Goal: Task Accomplishment & Management: Manage account settings

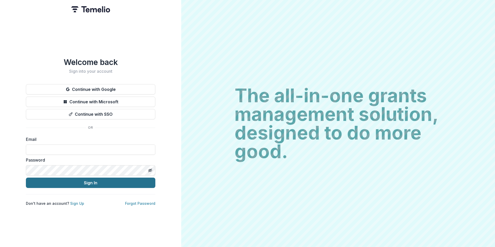
type input "**********"
click at [98, 179] on button "Sign In" at bounding box center [91, 183] width 130 height 10
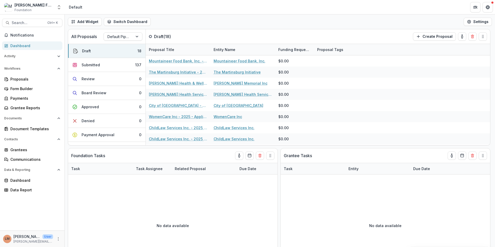
drag, startPoint x: 0, startPoint y: 0, endPoint x: 291, endPoint y: 4, distance: 290.7
click at [290, 4] on header "Default" at bounding box center [280, 7] width 431 height 14
click at [85, 66] on div "Submitted" at bounding box center [91, 64] width 18 height 5
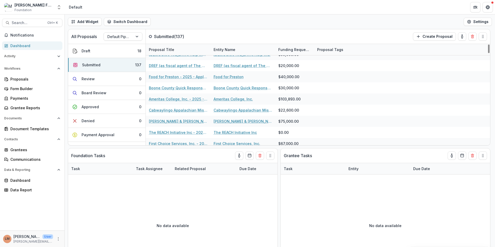
scroll to position [311, 0]
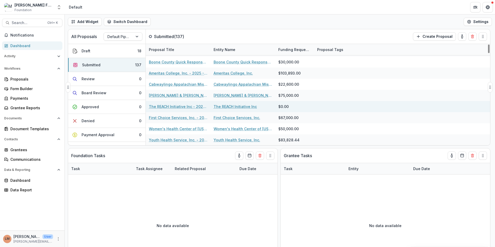
click at [165, 107] on link "The REACH Initiative Inc - 2025 - Application Form" at bounding box center [178, 106] width 59 height 5
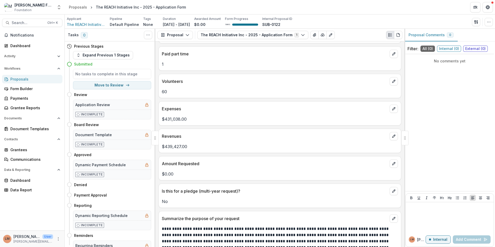
scroll to position [1839, 0]
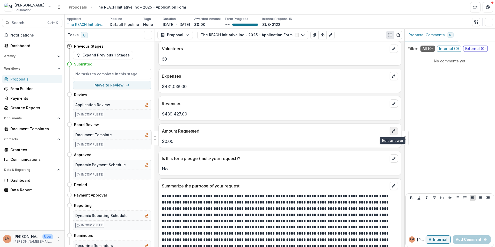
click at [392, 131] on icon "edit" at bounding box center [394, 131] width 4 height 4
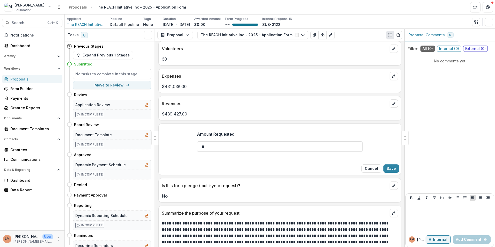
drag, startPoint x: 214, startPoint y: 145, endPoint x: 279, endPoint y: 131, distance: 66.8
click at [207, 145] on input "**" at bounding box center [280, 146] width 166 height 10
type input "*******"
click at [393, 170] on button "Save" at bounding box center [392, 168] width 16 height 8
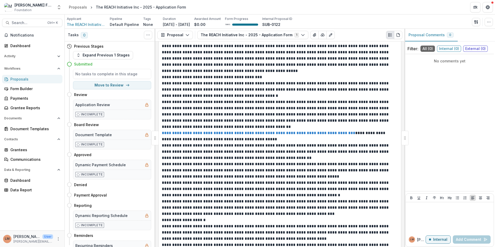
scroll to position [1216, 0]
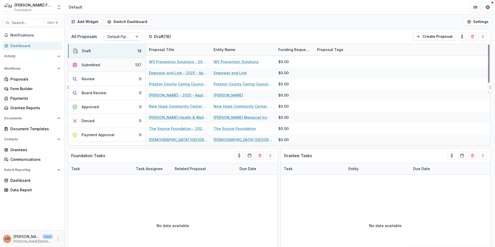
click at [83, 64] on div "Submitted" at bounding box center [91, 64] width 18 height 5
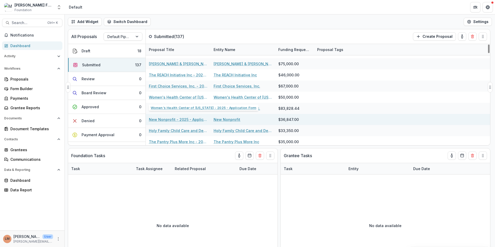
scroll to position [344, 0]
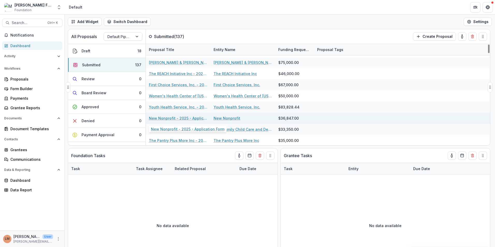
click at [166, 118] on link "New Nonprofit - 2025 - Application Form" at bounding box center [178, 118] width 59 height 5
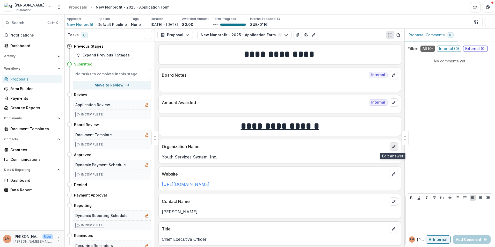
click at [393, 145] on icon "edit" at bounding box center [394, 147] width 4 height 4
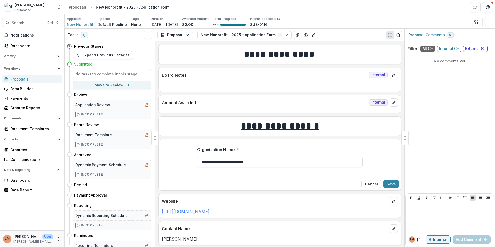
drag, startPoint x: 265, startPoint y: 162, endPoint x: 195, endPoint y: 167, distance: 70.1
click at [195, 167] on div "**********" at bounding box center [280, 158] width 174 height 33
click at [388, 183] on button "Save" at bounding box center [392, 184] width 16 height 8
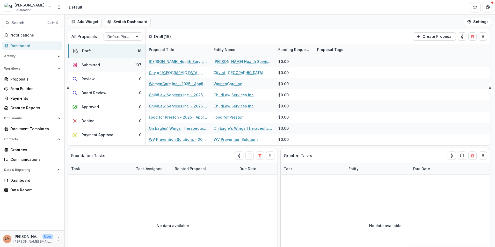
click at [88, 65] on div "Submitted" at bounding box center [91, 64] width 18 height 5
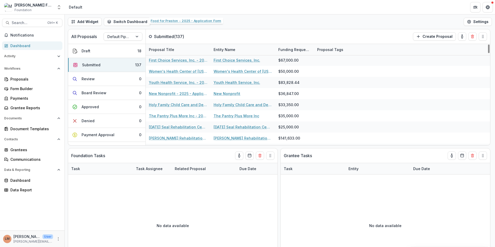
scroll to position [370, 0]
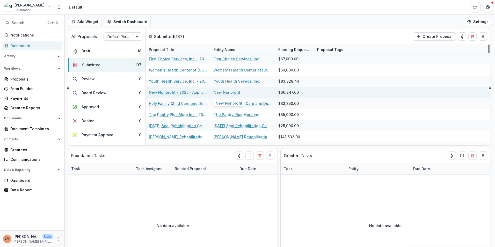
click at [226, 93] on link "New Nonprofit" at bounding box center [227, 92] width 27 height 5
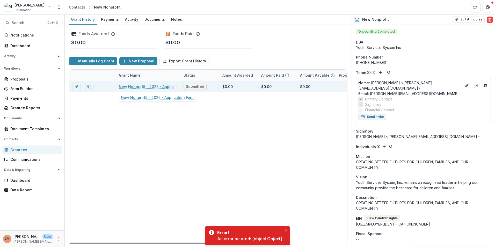
click at [130, 86] on link "New Nonprofit - 2025 - Application Form" at bounding box center [148, 86] width 59 height 5
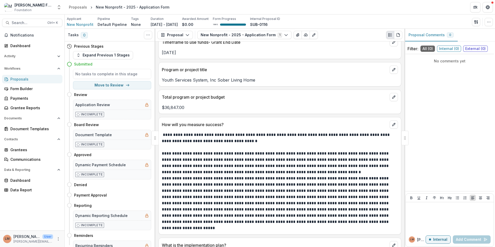
scroll to position [1236, 0]
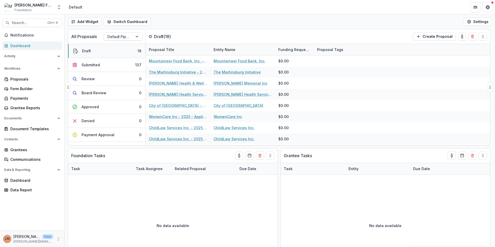
click at [90, 52] on div "Draft" at bounding box center [86, 50] width 9 height 5
click at [88, 51] on div "Draft" at bounding box center [86, 50] width 9 height 5
click at [88, 65] on div "Submitted" at bounding box center [91, 64] width 18 height 5
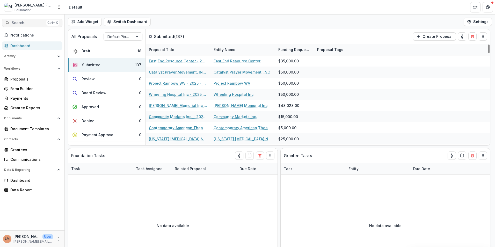
click at [26, 22] on span "Search..." at bounding box center [28, 23] width 33 height 4
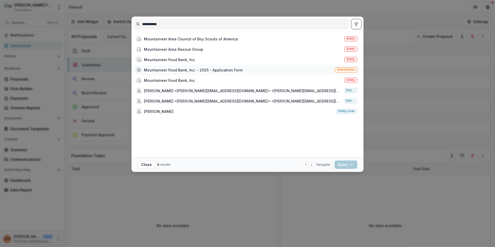
type input "**********"
click at [171, 69] on div "Mountaineer Food Bank, Inc. - 2025 - Application Form" at bounding box center [193, 69] width 99 height 5
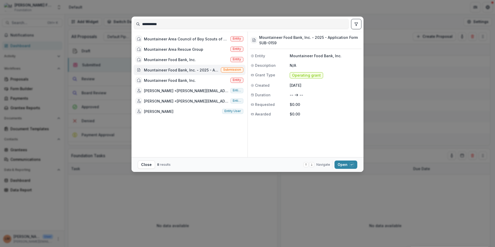
click at [182, 68] on div "Mountaineer Food Bank, Inc. - 2025 - Application Form" at bounding box center [181, 69] width 75 height 5
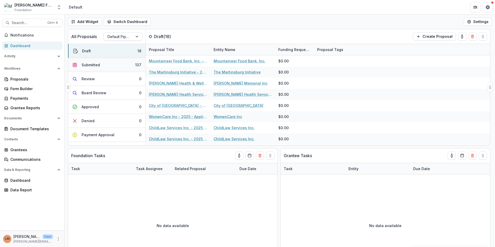
click at [93, 65] on div "Submitted" at bounding box center [91, 64] width 18 height 5
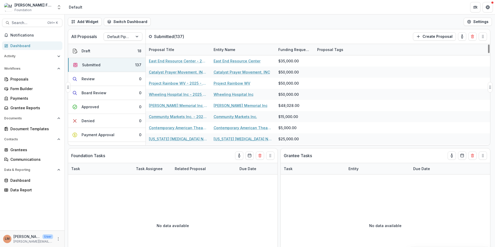
click at [97, 51] on button "Draft 18" at bounding box center [106, 51] width 77 height 14
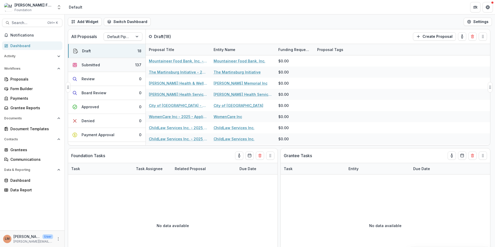
click at [82, 64] on div "Submitted" at bounding box center [91, 64] width 18 height 5
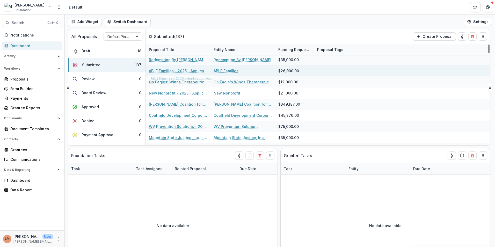
scroll to position [907, 0]
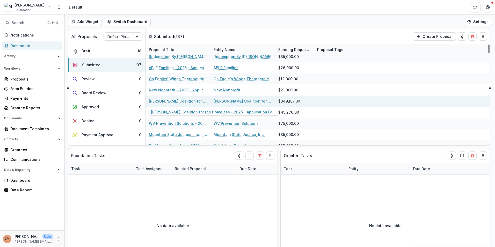
click at [177, 101] on link "[PERSON_NAME] Coalition for the Homeless - 2025 - Application Form" at bounding box center [178, 100] width 59 height 5
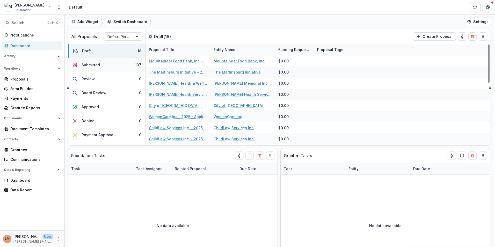
click at [87, 62] on div "Submitted" at bounding box center [91, 64] width 18 height 5
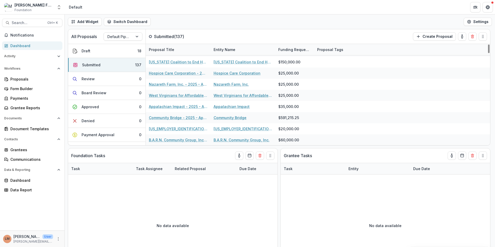
scroll to position [1436, 0]
click at [89, 51] on div "Draft" at bounding box center [86, 50] width 9 height 5
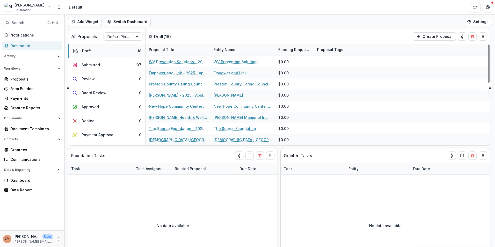
scroll to position [111, 0]
click at [88, 63] on div "Submitted" at bounding box center [91, 64] width 18 height 5
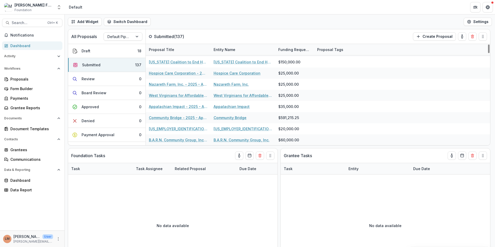
scroll to position [1436, 0]
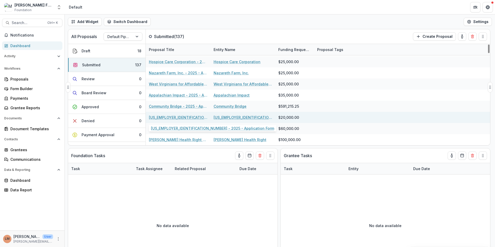
click at [171, 119] on link "[US_EMPLOYER_IDENTIFICATION_NUMBER] - 2025 - Application Form" at bounding box center [178, 117] width 59 height 5
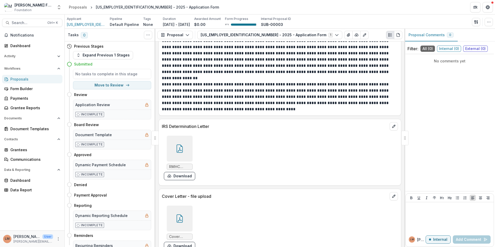
scroll to position [2021, 0]
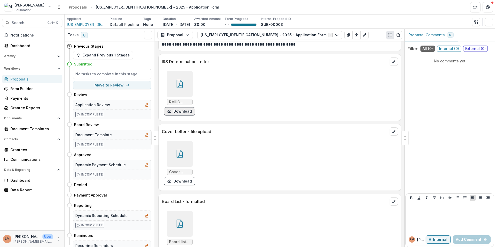
click at [182, 112] on button "Download" at bounding box center [179, 111] width 31 height 8
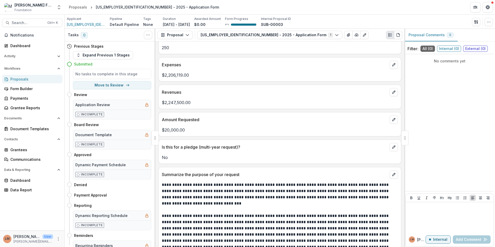
scroll to position [1399, 0]
drag, startPoint x: 289, startPoint y: 185, endPoint x: 160, endPoint y: 186, distance: 128.5
drag, startPoint x: 160, startPoint y: 186, endPoint x: 174, endPoint y: 187, distance: 13.5
copy p "**********"
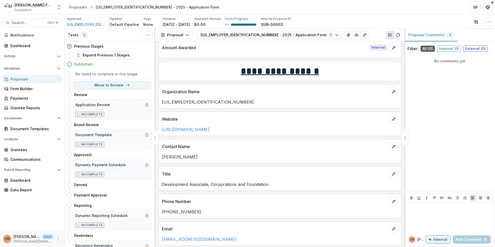
scroll to position [52, 0]
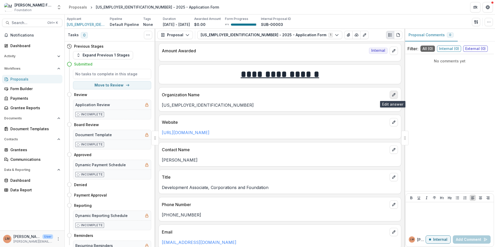
click at [393, 95] on icon "edit" at bounding box center [393, 95] width 3 height 3
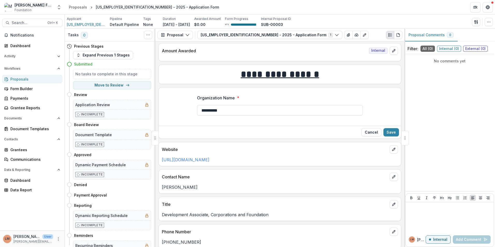
drag, startPoint x: 235, startPoint y: 109, endPoint x: 170, endPoint y: 109, distance: 64.5
click at [170, 109] on div "**********" at bounding box center [280, 107] width 242 height 33
paste input "**********"
type input "**********"
click at [387, 132] on button "Save" at bounding box center [392, 132] width 16 height 8
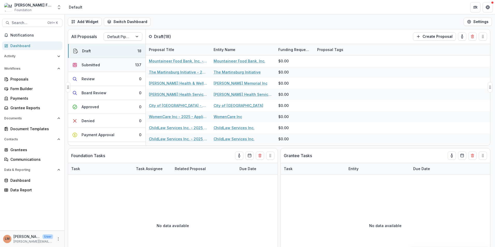
click at [91, 63] on div "Submitted" at bounding box center [91, 64] width 18 height 5
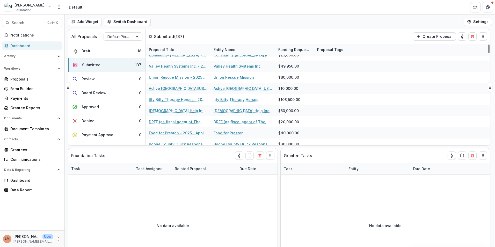
scroll to position [259, 0]
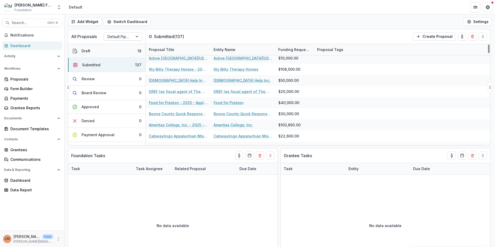
click at [90, 51] on div "Draft" at bounding box center [86, 50] width 9 height 5
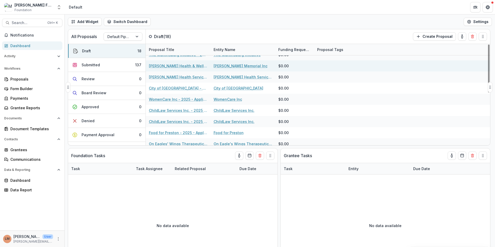
scroll to position [26, 0]
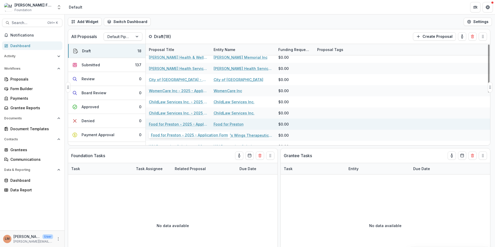
click at [161, 126] on link "Food for Preston - 2025 - Application Form" at bounding box center [178, 123] width 59 height 5
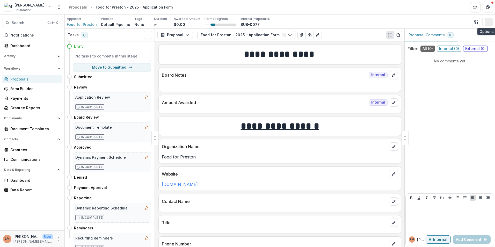
click at [488, 24] on button "button" at bounding box center [489, 22] width 8 height 8
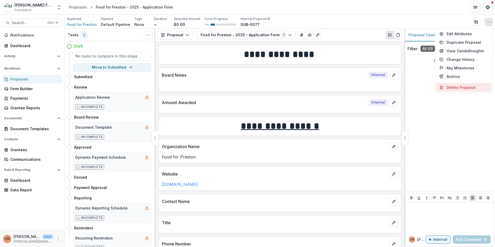
click at [462, 90] on button "Delete Proposal" at bounding box center [463, 87] width 55 height 9
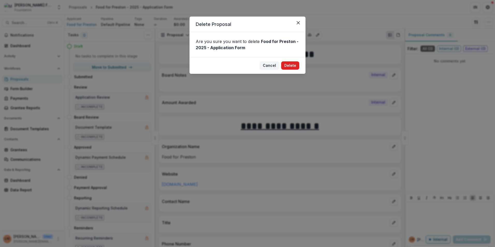
click at [291, 66] on button "Delete" at bounding box center [290, 65] width 18 height 8
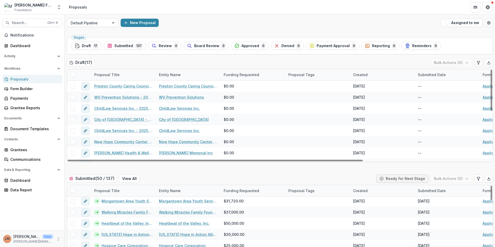
scroll to position [26, 0]
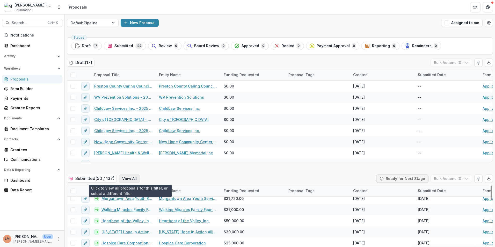
click at [133, 178] on button "View All" at bounding box center [129, 179] width 21 height 8
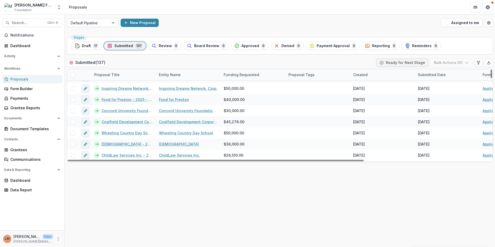
scroll to position [1237, 0]
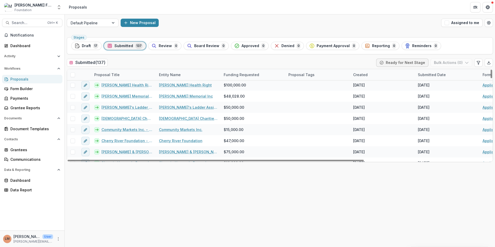
click at [88, 47] on span "Draft" at bounding box center [86, 46] width 9 height 4
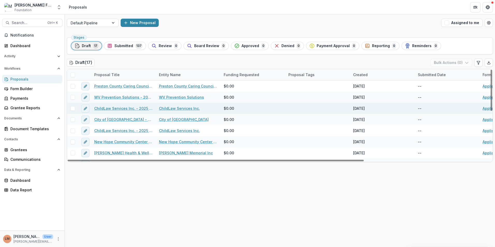
click at [125, 108] on link "ChildLaw Services Inc. - 2025 - Application Form" at bounding box center [123, 108] width 59 height 5
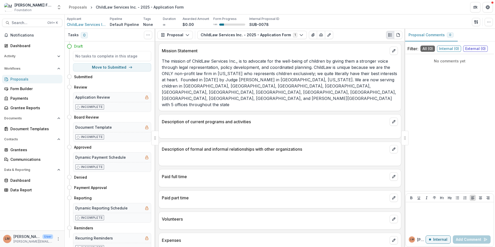
scroll to position [311, 0]
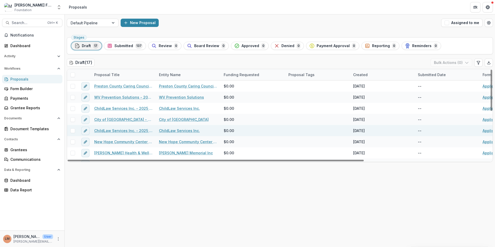
click at [120, 131] on link "ChildLaw Services Inc. - 2025 - Application Form" at bounding box center [123, 130] width 59 height 5
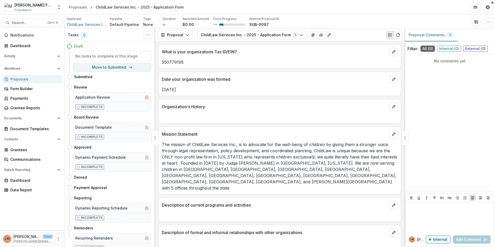
scroll to position [259, 0]
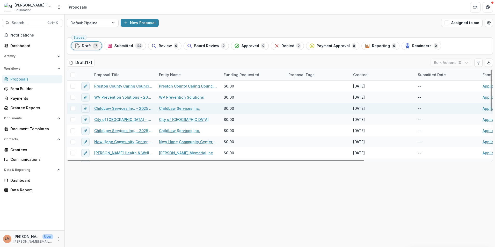
click at [126, 109] on link "ChildLaw Services Inc. - 2025 - Application Form" at bounding box center [123, 108] width 59 height 5
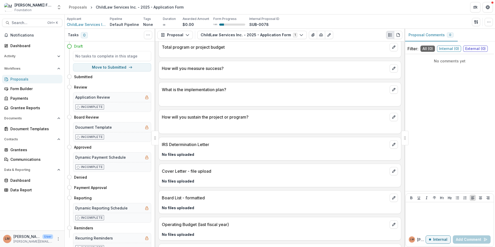
scroll to position [823, 0]
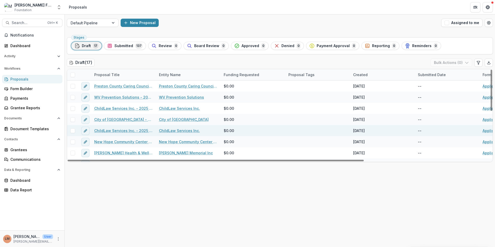
click at [126, 131] on link "ChildLaw Services Inc. - 2025 - Application Form" at bounding box center [123, 130] width 59 height 5
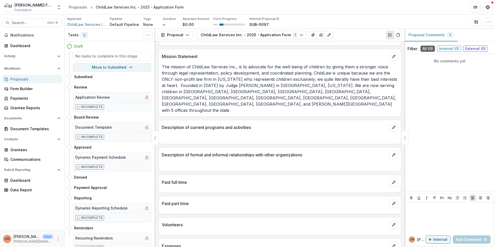
scroll to position [285, 0]
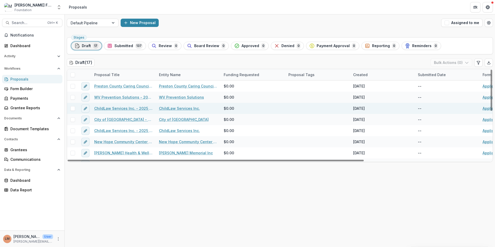
click at [74, 108] on span at bounding box center [72, 108] width 5 height 5
click at [112, 109] on link "ChildLaw Services Inc. - 2025 - Application Form" at bounding box center [123, 108] width 59 height 5
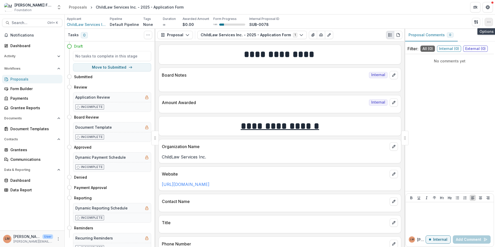
click at [490, 22] on icon "button" at bounding box center [489, 22] width 4 height 4
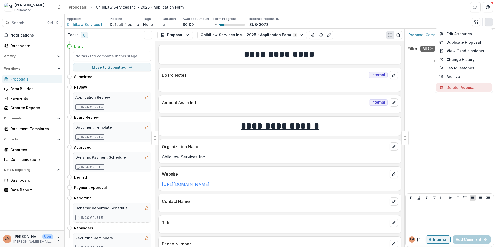
click at [468, 87] on button "Delete Proposal" at bounding box center [463, 87] width 55 height 9
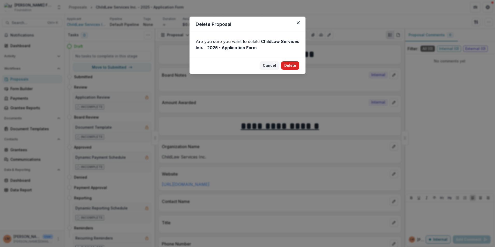
click at [285, 66] on button "Delete" at bounding box center [290, 65] width 18 height 8
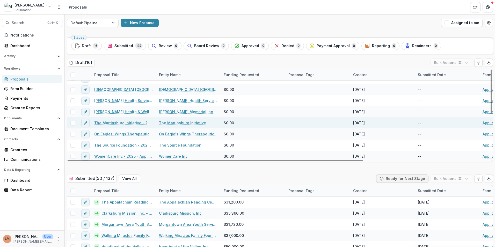
click at [117, 123] on link "The Martinsburg Initiative - 2025 - Application Form" at bounding box center [123, 122] width 59 height 5
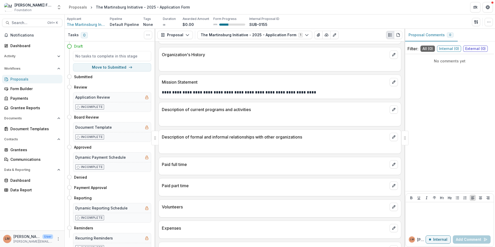
scroll to position [389, 0]
